Goal: Register for event/course

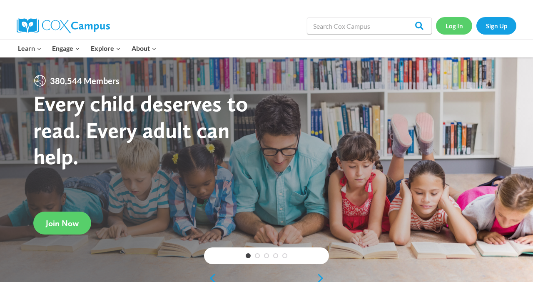
click at [456, 25] on link "Log In" at bounding box center [454, 25] width 36 height 17
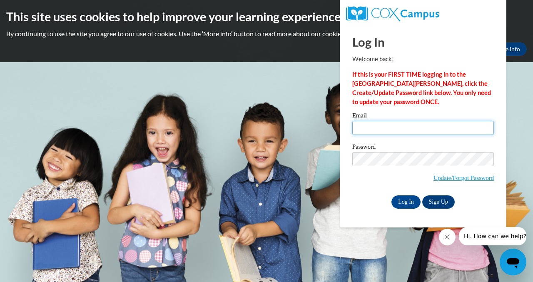
click at [407, 130] on input "Email" at bounding box center [423, 128] width 142 height 14
type input "[EMAIL_ADDRESS][DOMAIN_NAME]"
click at [392, 195] on input "Log In" at bounding box center [406, 201] width 29 height 13
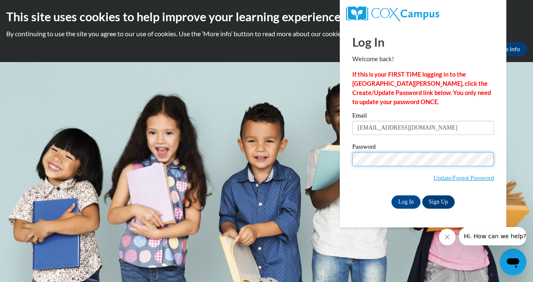
click at [392, 195] on input "Log In" at bounding box center [406, 201] width 29 height 13
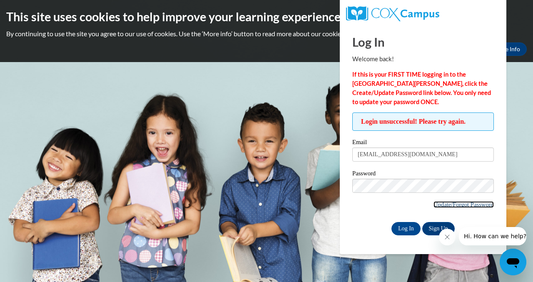
click at [457, 204] on link "Update/Forgot Password" at bounding box center [464, 204] width 60 height 7
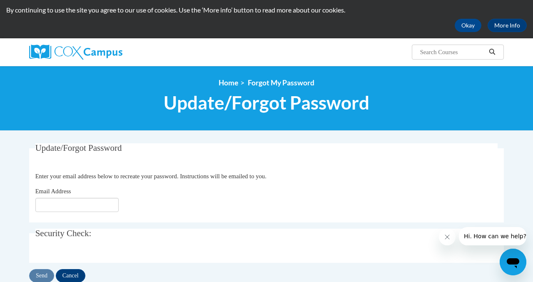
scroll to position [55, 0]
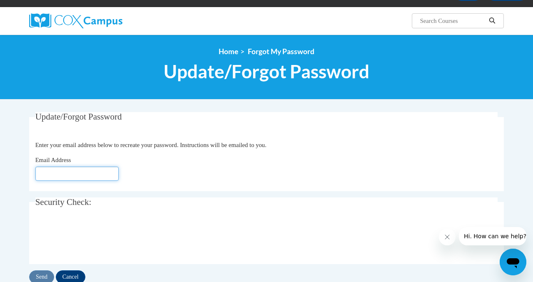
click at [79, 176] on input "Email Address" at bounding box center [76, 174] width 83 height 14
type input "[EMAIL_ADDRESS][DOMAIN_NAME]"
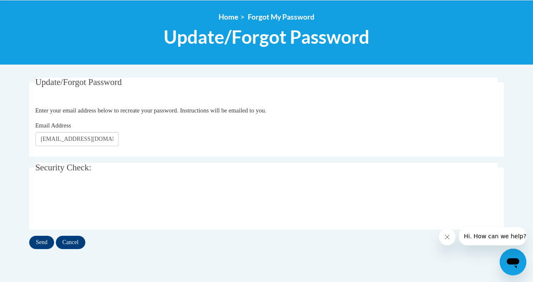
scroll to position [108, 0]
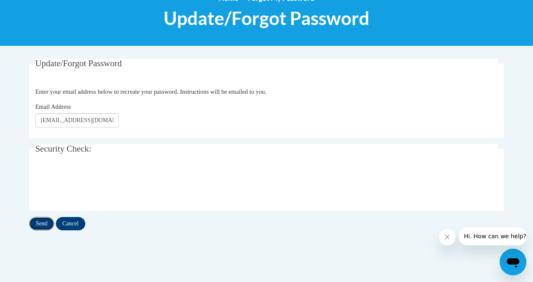
click at [41, 223] on input "Send" at bounding box center [41, 223] width 25 height 13
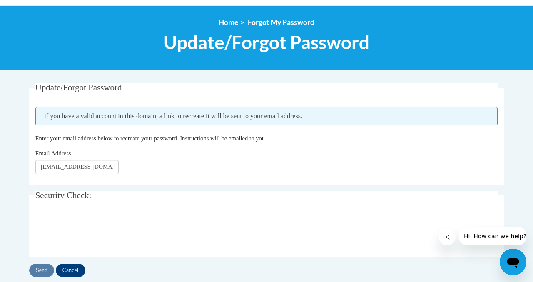
scroll to position [92, 0]
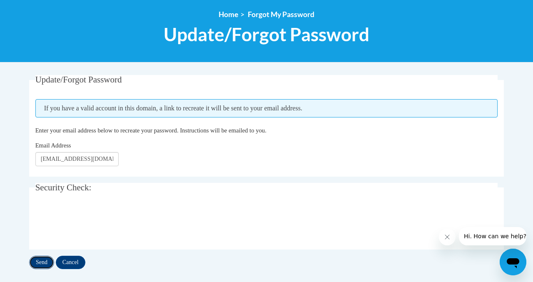
click at [40, 261] on input "Send" at bounding box center [41, 262] width 25 height 13
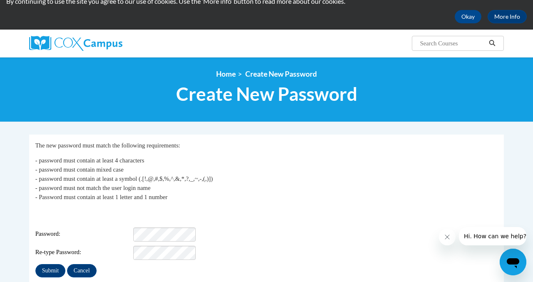
scroll to position [47, 0]
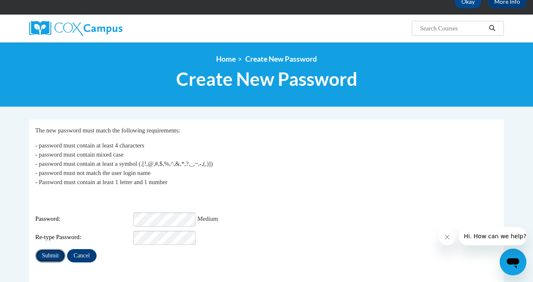
click at [50, 250] on input "Submit" at bounding box center [50, 255] width 30 height 13
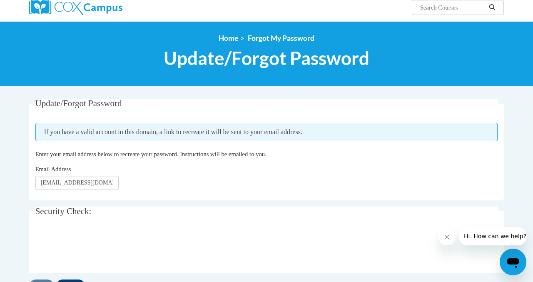
scroll to position [74, 0]
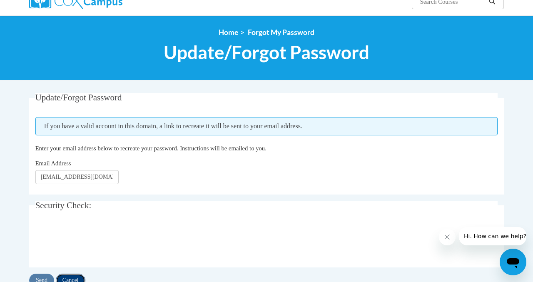
click at [74, 282] on input "Cancel" at bounding box center [71, 280] width 30 height 13
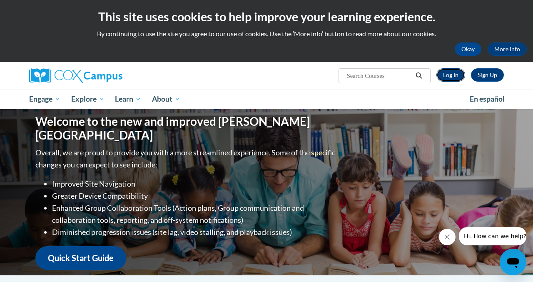
click at [456, 80] on link "Log In" at bounding box center [451, 74] width 29 height 13
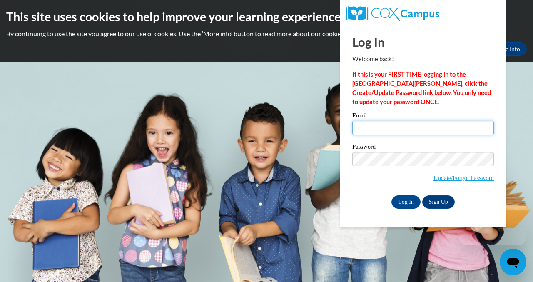
click at [407, 127] on input "Email" at bounding box center [423, 128] width 142 height 14
type input "[EMAIL_ADDRESS][DOMAIN_NAME]"
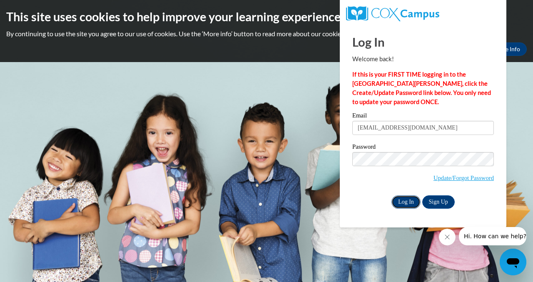
click at [401, 207] on input "Log In" at bounding box center [406, 201] width 29 height 13
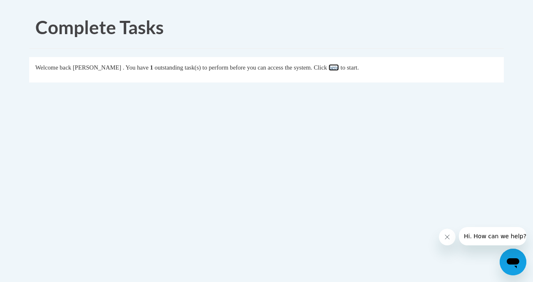
click at [339, 67] on link "here" at bounding box center [334, 67] width 10 height 7
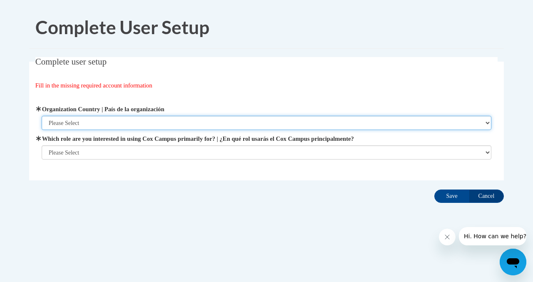
click at [246, 116] on select "Please Select [GEOGRAPHIC_DATA] | [GEOGRAPHIC_DATA] Outside of [GEOGRAPHIC_DATA…" at bounding box center [267, 123] width 450 height 14
select select "ad49bcad-a171-4b2e-b99c-48b446064914"
click at [42, 116] on select "Please Select [GEOGRAPHIC_DATA] | [GEOGRAPHIC_DATA] Outside of [GEOGRAPHIC_DATA…" at bounding box center [267, 123] width 450 height 14
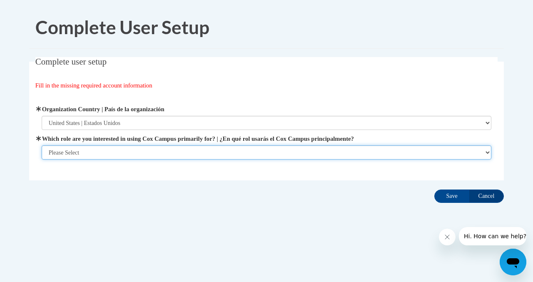
click at [243, 149] on select "Please Select College/University | Colegio/Universidad Community/Nonprofit Part…" at bounding box center [267, 152] width 450 height 14
select select "fbf2d438-af2f-41f8-98f1-81c410e29de3"
click at [42, 160] on select "Please Select College/University | Colegio/Universidad Community/Nonprofit Part…" at bounding box center [267, 152] width 450 height 14
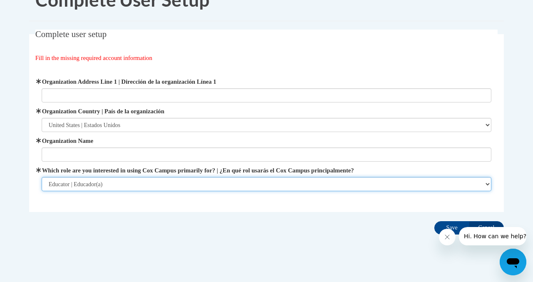
scroll to position [35, 0]
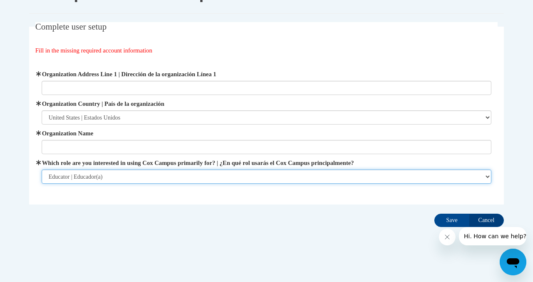
click at [217, 177] on select "Please Select College/University | Colegio/Universidad Community/Nonprofit Part…" at bounding box center [267, 177] width 450 height 14
click at [42, 170] on select "Please Select College/University | Colegio/Universidad Community/Nonprofit Part…" at bounding box center [267, 177] width 450 height 14
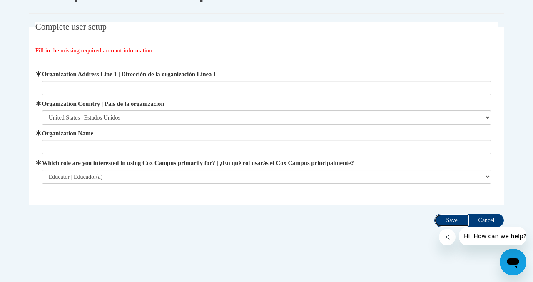
click at [445, 219] on input "Save" at bounding box center [451, 220] width 35 height 13
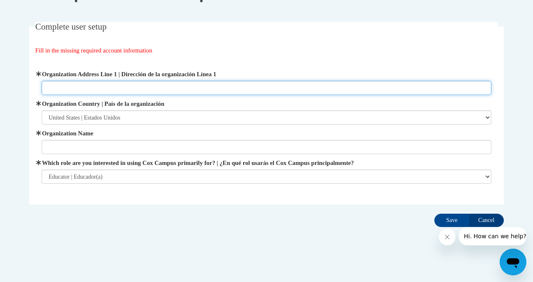
click at [286, 92] on input "Organization Address Line 1 | Dirección de la organización Línea 1" at bounding box center [267, 88] width 450 height 14
type input "[STREET_ADDRESS]"
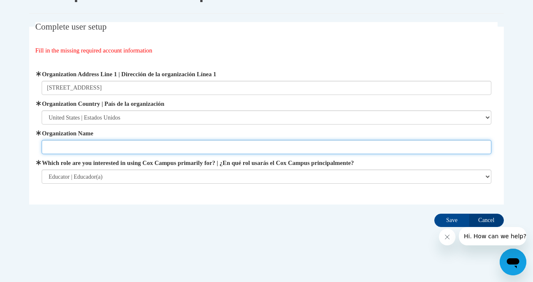
click at [254, 150] on input "Organization Name" at bounding box center [267, 147] width 450 height 14
type input "[GEOGRAPHIC_DATA]"
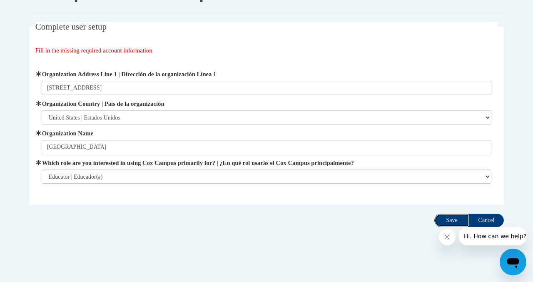
click at [452, 223] on input "Save" at bounding box center [451, 220] width 35 height 13
click at [447, 236] on icon "Close message from company" at bounding box center [447, 237] width 7 height 7
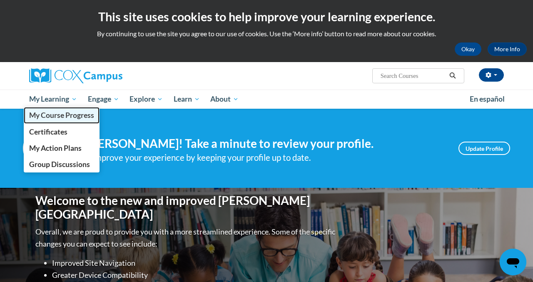
click at [71, 114] on span "My Course Progress" at bounding box center [61, 115] width 65 height 9
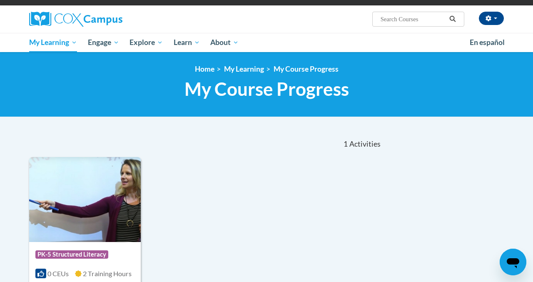
scroll to position [50, 0]
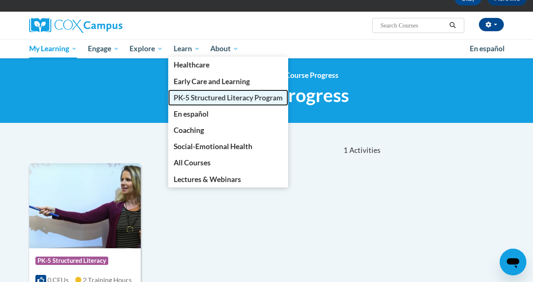
click at [220, 98] on span "PK-5 Structured Literacy Program" at bounding box center [228, 97] width 109 height 9
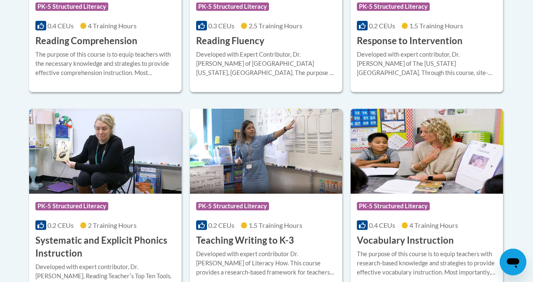
scroll to position [905, 0]
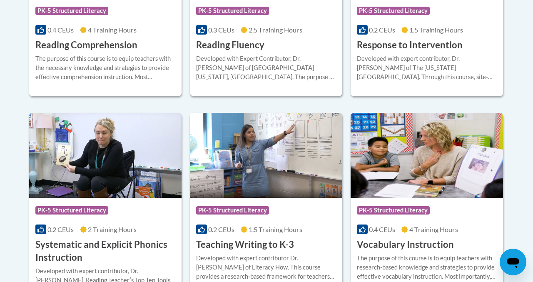
click at [229, 45] on h3 "Reading Fluency" at bounding box center [230, 45] width 68 height 13
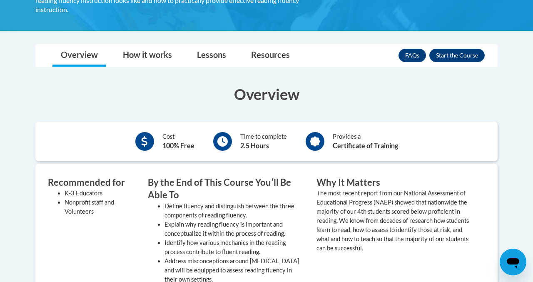
scroll to position [215, 0]
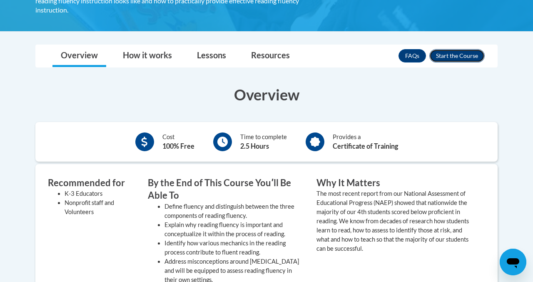
click at [456, 51] on button "Enroll" at bounding box center [456, 55] width 55 height 13
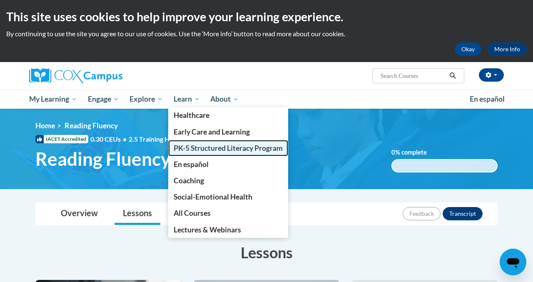
click at [192, 151] on span "PK-5 Structured Literacy Program" at bounding box center [228, 148] width 109 height 9
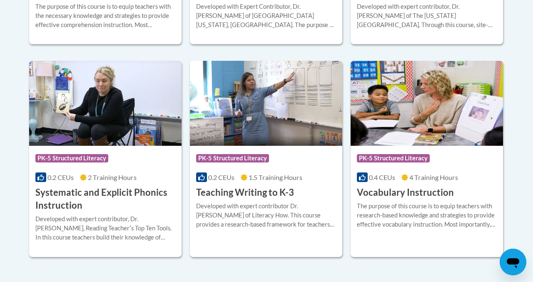
scroll to position [942, 0]
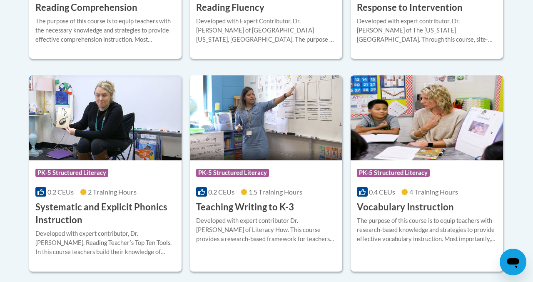
click at [401, 209] on h3 "Vocabulary Instruction" at bounding box center [405, 207] width 97 height 13
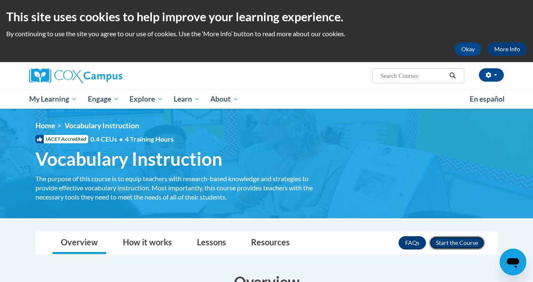
click at [460, 246] on button "Enroll" at bounding box center [456, 242] width 55 height 13
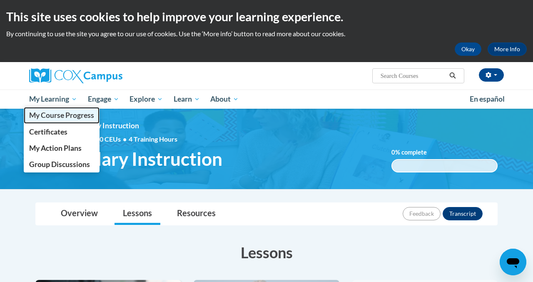
click at [57, 120] on span "My Course Progress" at bounding box center [61, 115] width 65 height 9
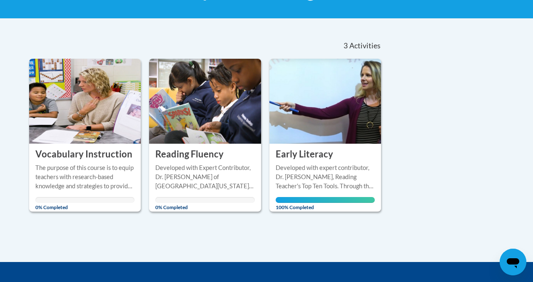
scroll to position [192, 0]
